Goal: Information Seeking & Learning: Understand process/instructions

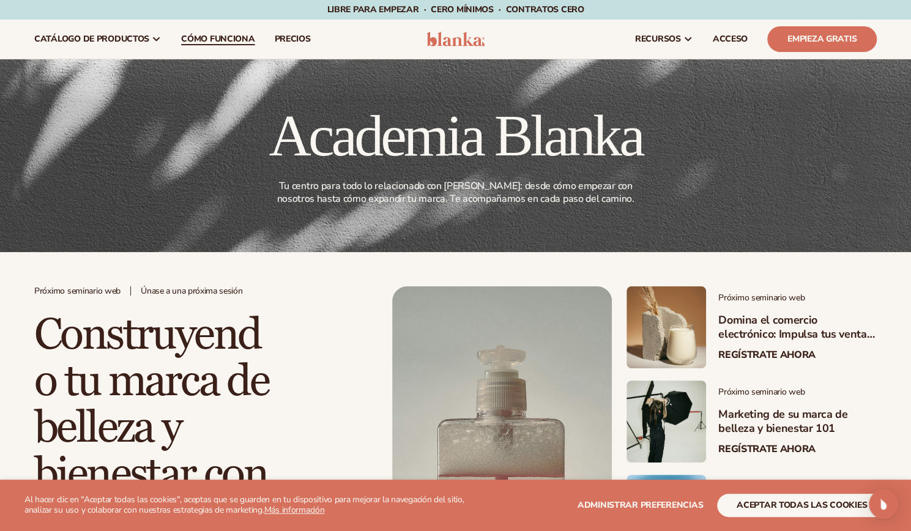
click at [229, 35] on font "Cómo funciona" at bounding box center [217, 39] width 73 height 12
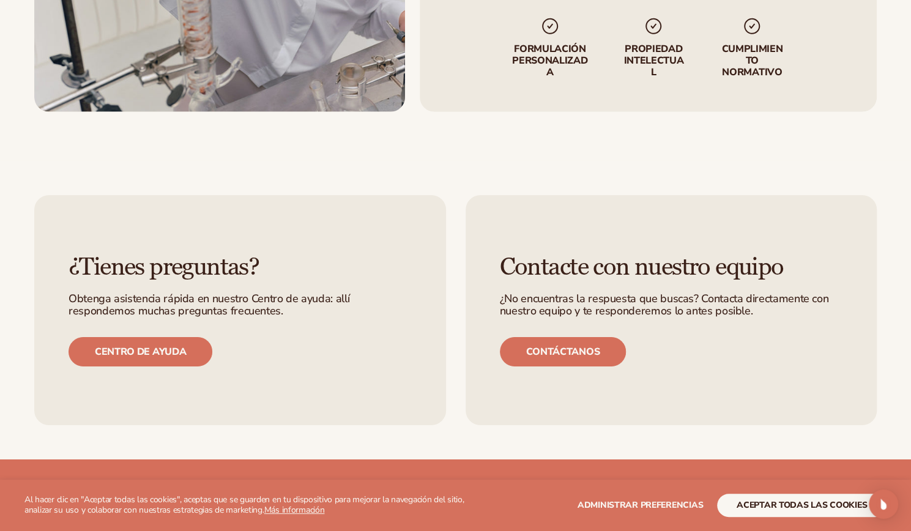
scroll to position [2205, 0]
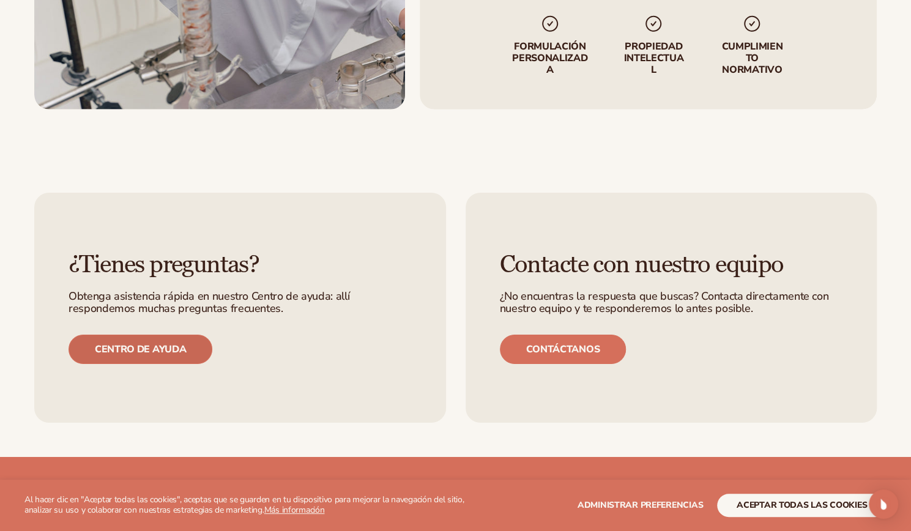
click at [166, 355] on link "Centro de ayuda" at bounding box center [141, 349] width 144 height 29
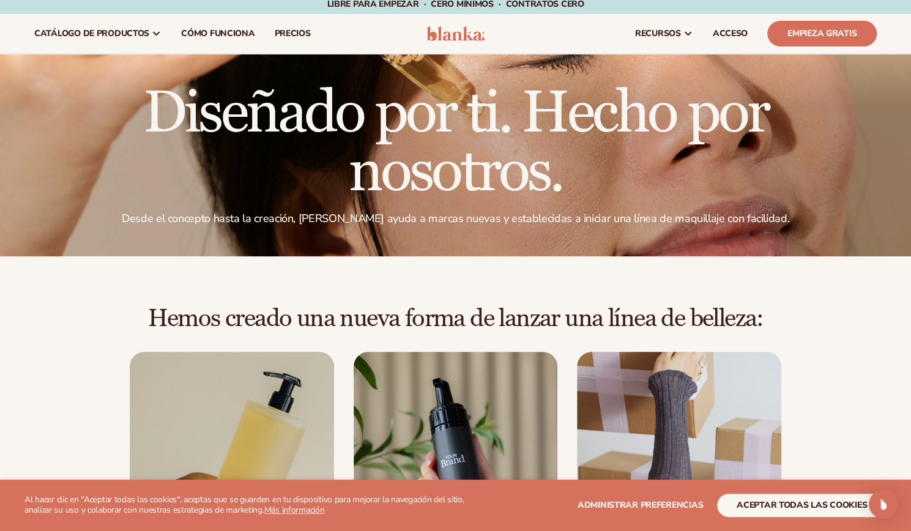
scroll to position [0, 0]
